Goal: Information Seeking & Learning: Learn about a topic

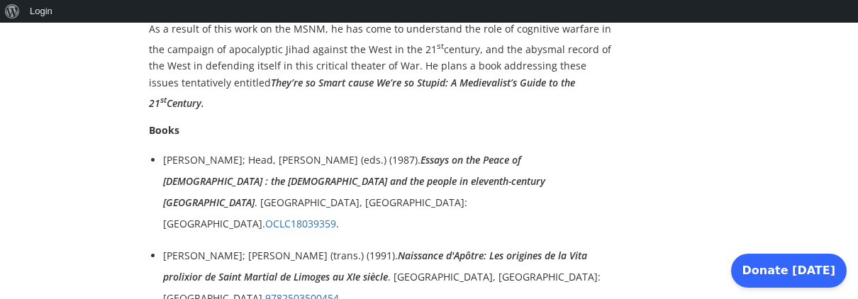
scroll to position [983, 0]
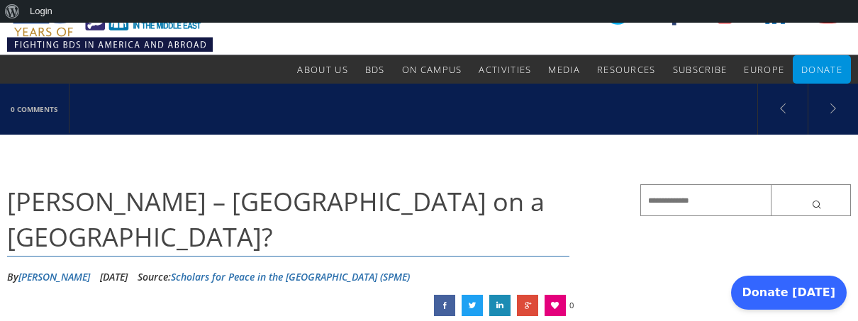
scroll to position [49, 0]
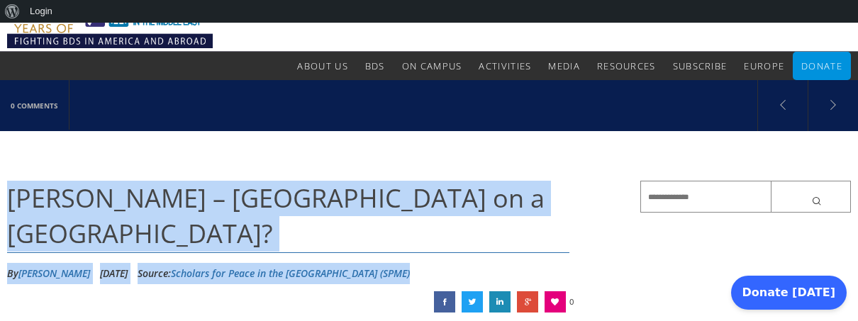
drag, startPoint x: 12, startPoint y: 196, endPoint x: 414, endPoint y: 233, distance: 403.8
copy div "[PERSON_NAME] – [GEOGRAPHIC_DATA] on a [GEOGRAPHIC_DATA]? By [PERSON_NAME] [DAT…"
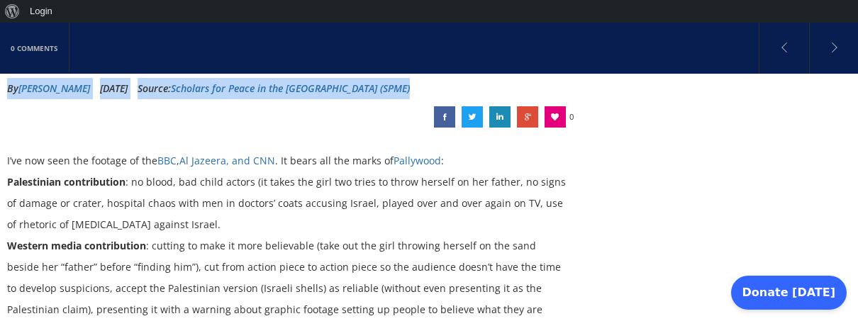
scroll to position [240, 0]
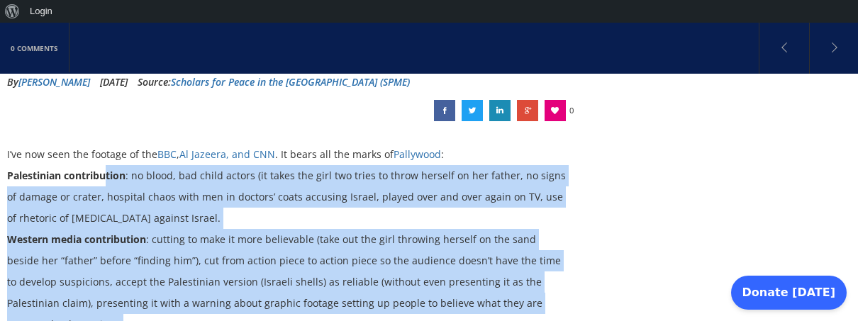
drag, startPoint x: 6, startPoint y: 119, endPoint x: 102, endPoint y: 145, distance: 99.8
drag, startPoint x: 103, startPoint y: 145, endPoint x: 79, endPoint y: 141, distance: 23.8
click at [90, 169] on strong "Palestinian contribution" at bounding box center [66, 175] width 118 height 13
drag, startPoint x: 6, startPoint y: 118, endPoint x: 71, endPoint y: 133, distance: 66.2
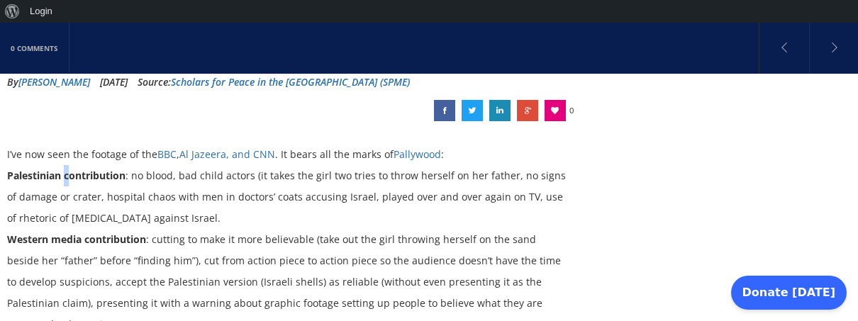
drag, startPoint x: 71, startPoint y: 133, endPoint x: 64, endPoint y: 130, distance: 7.6
click at [65, 144] on div "I’ve now seen the footage of the BBC , Al Jazeera, and CNN . It bears all the m…" at bounding box center [288, 239] width 562 height 191
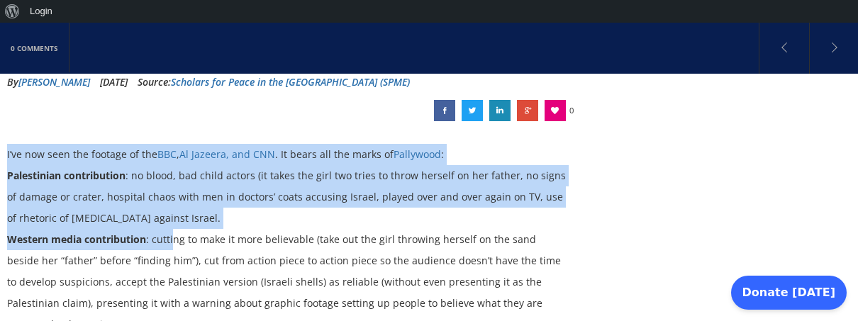
drag, startPoint x: 8, startPoint y: 117, endPoint x: 175, endPoint y: 208, distance: 190.4
click at [174, 204] on div "I’ve now seen the footage of the BBC , Al Jazeera, and CNN . It bears all the m…" at bounding box center [288, 239] width 562 height 191
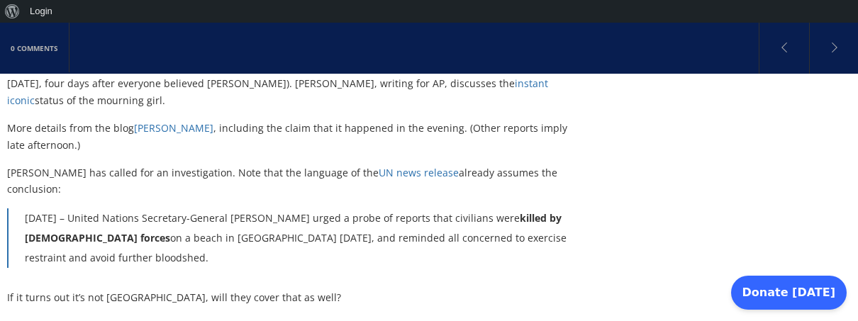
scroll to position [847, 0]
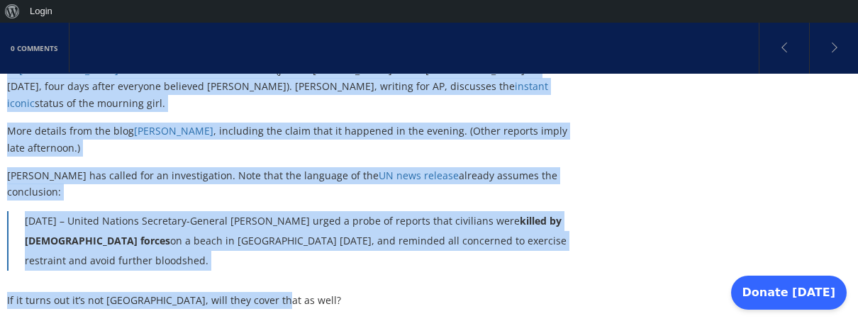
click at [306, 292] on p "If it turns out it’s not [GEOGRAPHIC_DATA], will they cover that as well?" at bounding box center [288, 300] width 562 height 17
copy div "L’ip dol sita con adipisc el sed DOE , Te Incidid, utl ETD . Ma aliqu eni adm v…"
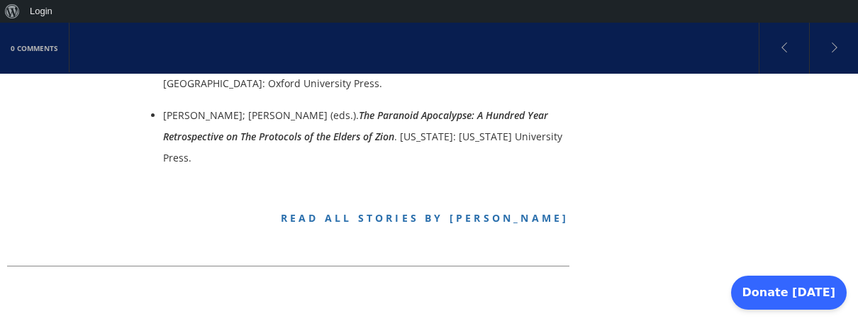
scroll to position [2645, 0]
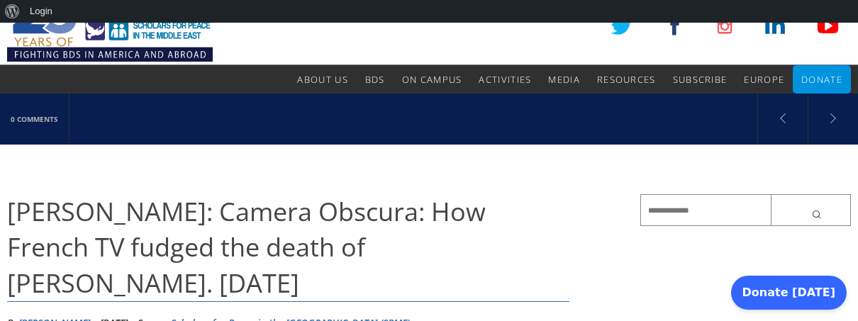
scroll to position [45, 0]
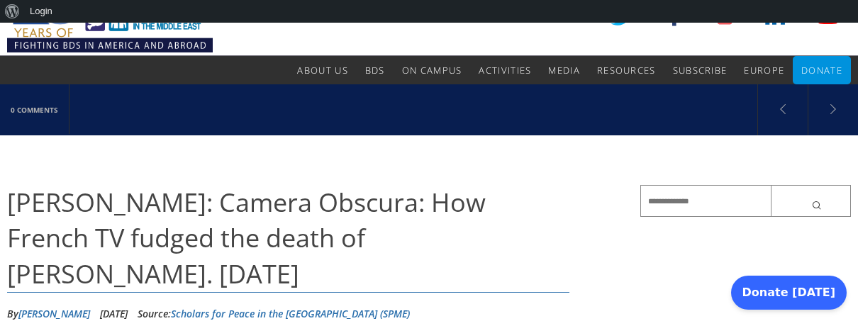
drag, startPoint x: 133, startPoint y: 279, endPoint x: 10, endPoint y: 191, distance: 151.1
click at [10, 191] on h1 "[PERSON_NAME]: Camera Obscura: How French TV fudged the death of [PERSON_NAME].…" at bounding box center [288, 239] width 562 height 108
copy span "[PERSON_NAME]: Camera Obscura: How French TV fudged the death of [PERSON_NAME].…"
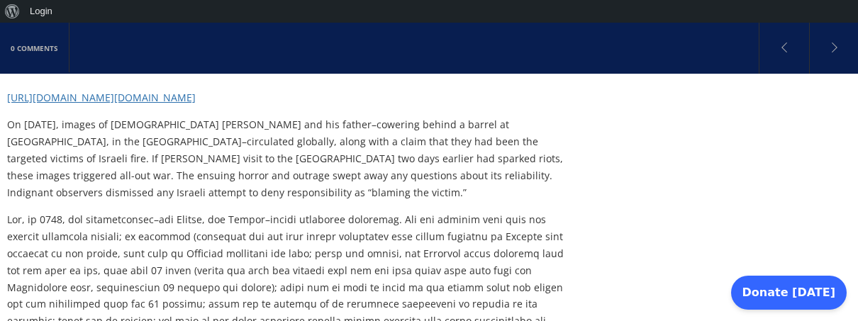
scroll to position [334, 0]
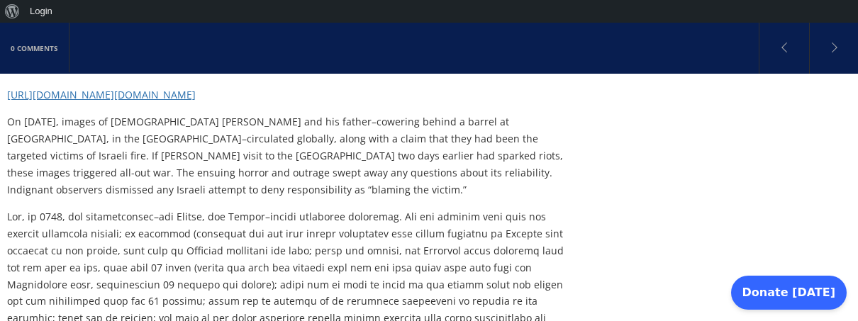
drag, startPoint x: 211, startPoint y: 203, endPoint x: 189, endPoint y: 195, distance: 23.6
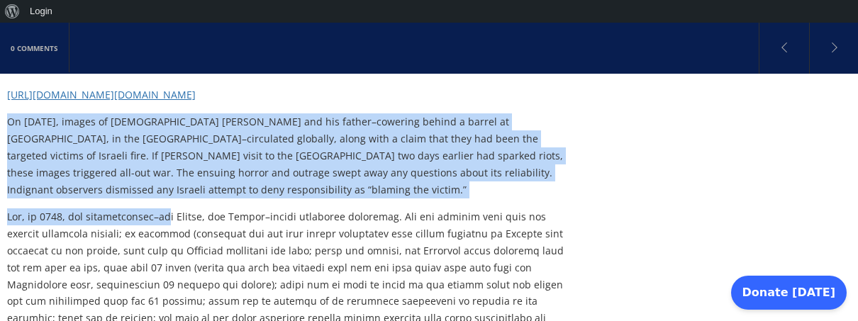
drag, startPoint x: 7, startPoint y: 121, endPoint x: 177, endPoint y: 215, distance: 193.6
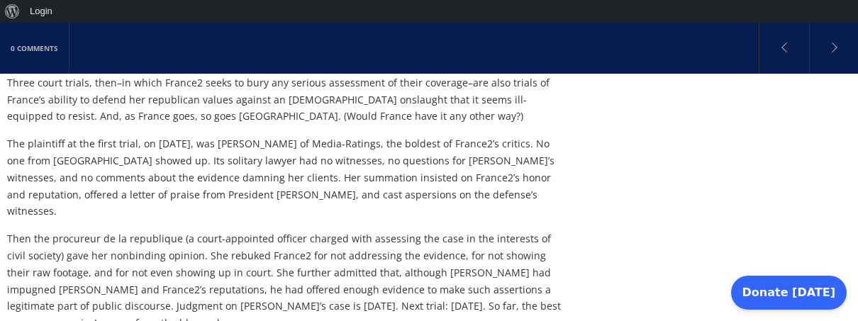
scroll to position [1692, 0]
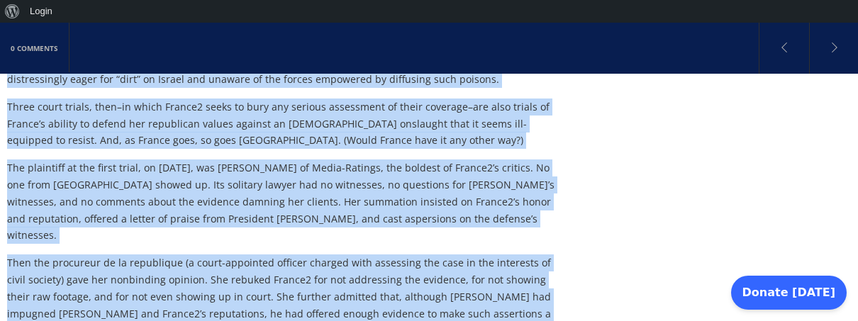
copy div "On September 30, 2000, images of 12-year-old Mohammed Al Durah and his father–c…"
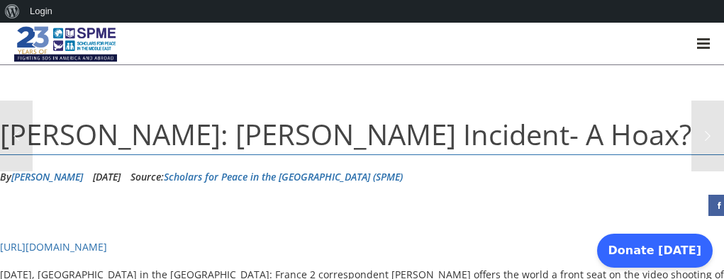
drag, startPoint x: 11, startPoint y: 130, endPoint x: 37, endPoint y: 131, distance: 26.3
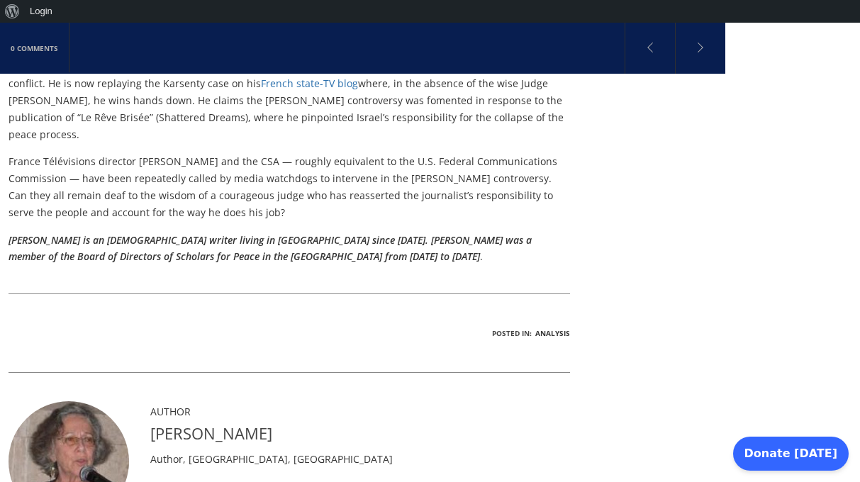
scroll to position [2160, 0]
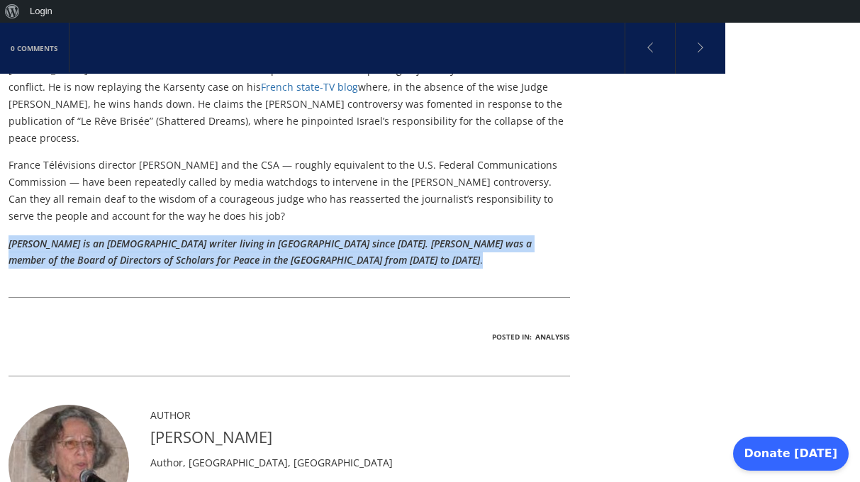
drag, startPoint x: 143, startPoint y: 175, endPoint x: 135, endPoint y: 174, distance: 7.8
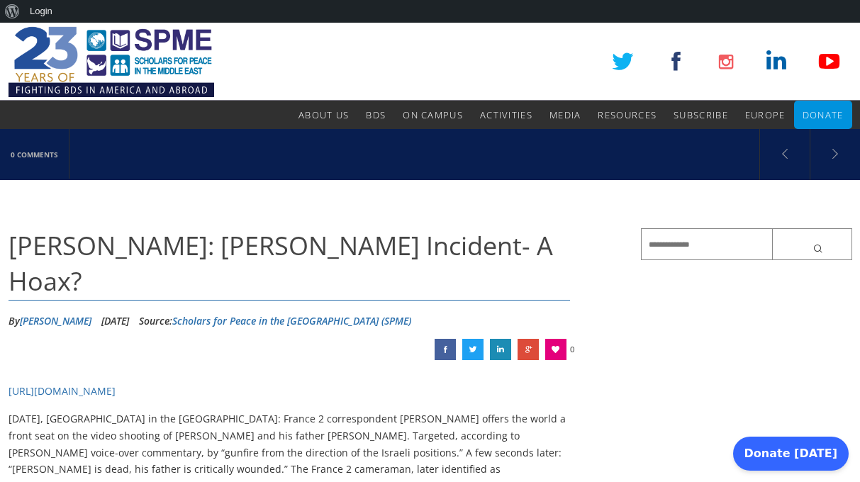
scroll to position [0, 0]
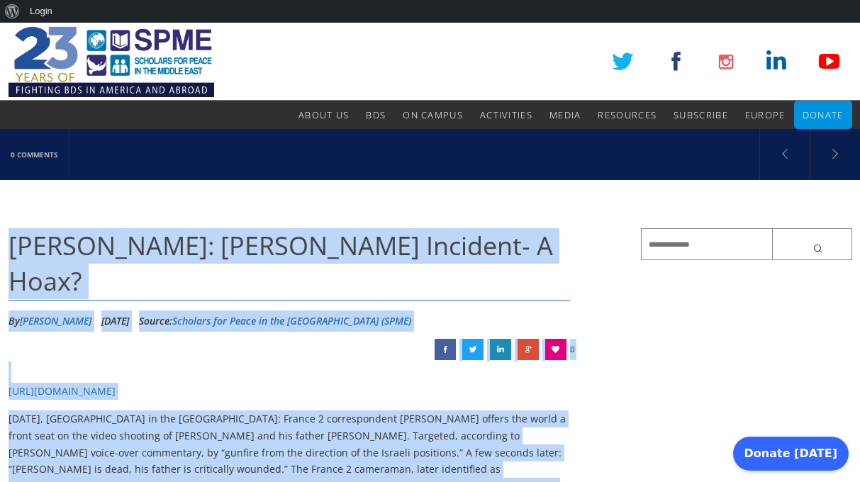
click at [9, 240] on span "Nidra Poller: Al Durra Incident- A Hoax?" at bounding box center [281, 263] width 545 height 70
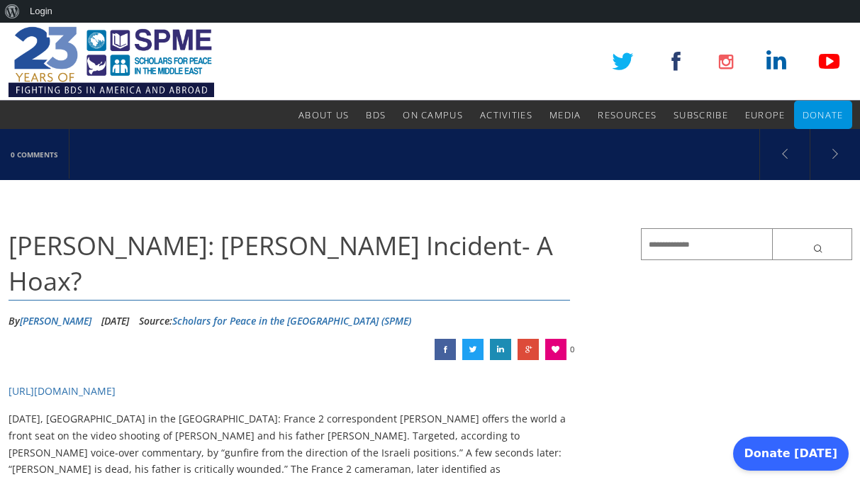
click at [668, 279] on aside at bounding box center [746, 265] width 211 height 74
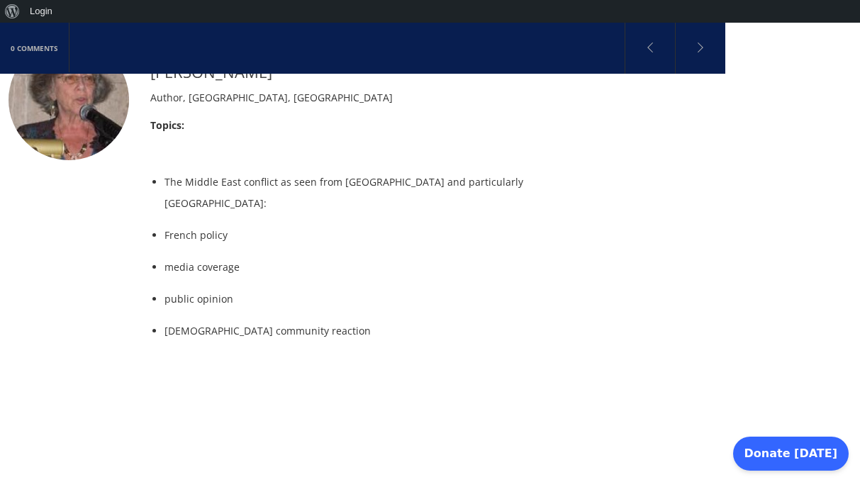
scroll to position [2532, 0]
